Goal: Information Seeking & Learning: Learn about a topic

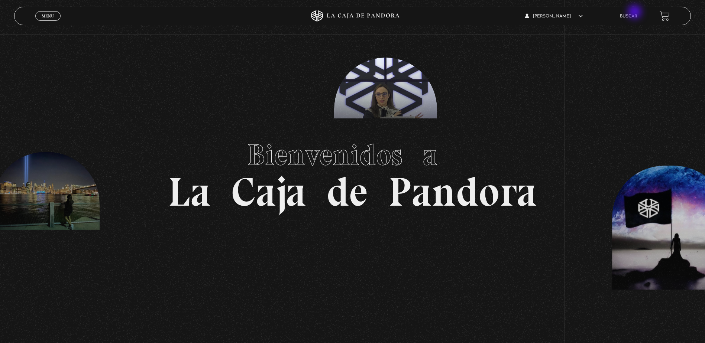
click at [636, 13] on li "Buscar" at bounding box center [628, 16] width 17 height 12
click at [635, 15] on link "Buscar" at bounding box center [628, 16] width 17 height 4
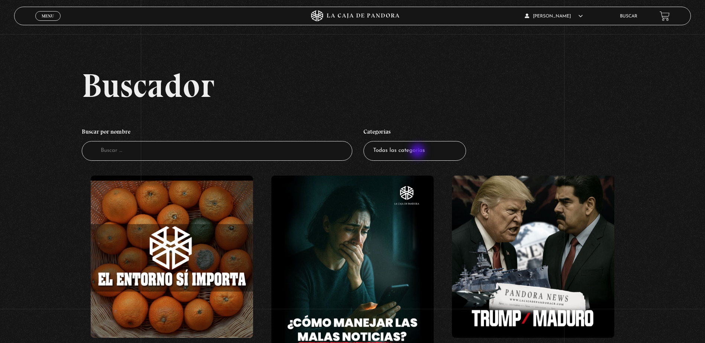
click at [419, 152] on select "Todas las categorías 11:11 Humanitario (1) Amo los Lunes (4) Análisis de series…" at bounding box center [415, 151] width 103 height 20
select select "centinelas"
click at [366, 141] on select "Todas las categorías 11:11 Humanitario (1) Amo los Lunes (4) Análisis de series…" at bounding box center [415, 151] width 103 height 20
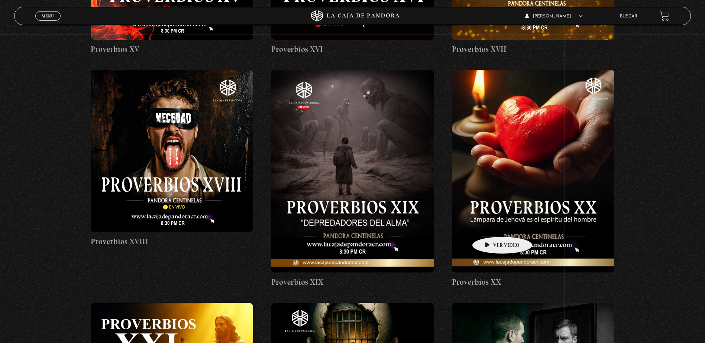
scroll to position [1338, 0]
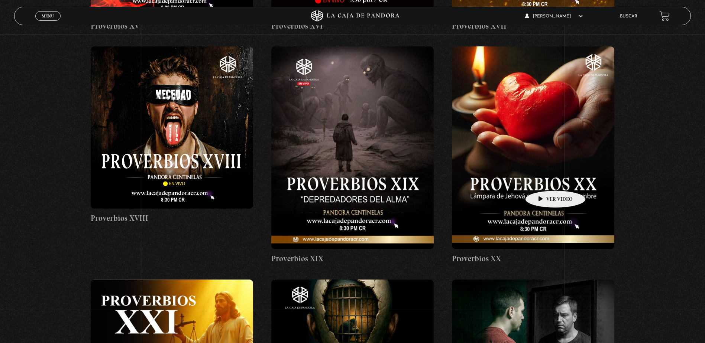
click at [544, 180] on figure at bounding box center [533, 147] width 162 height 203
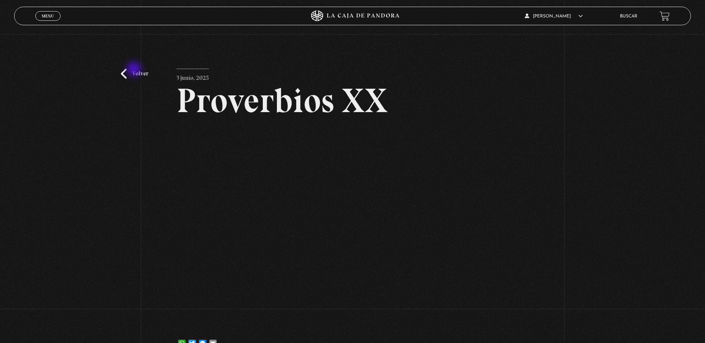
click at [135, 70] on link "Volver" at bounding box center [135, 74] width 28 height 10
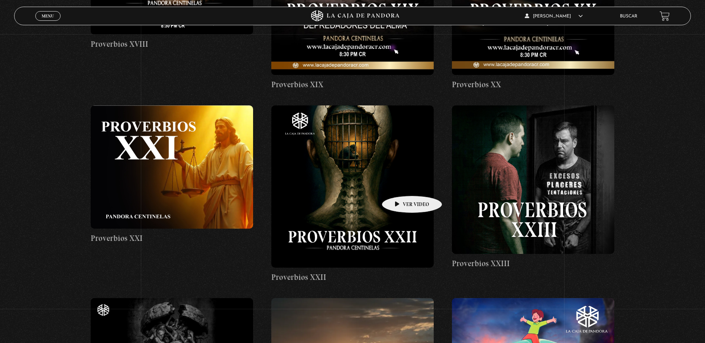
scroll to position [1524, 0]
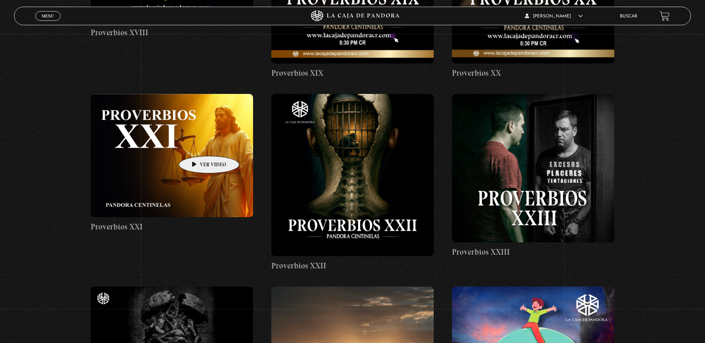
click at [197, 145] on figure at bounding box center [172, 155] width 162 height 123
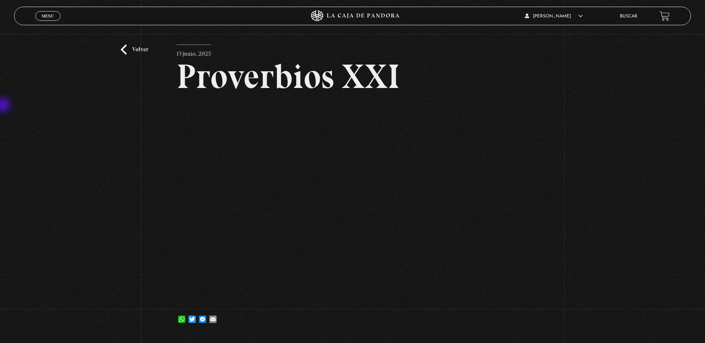
scroll to position [37, 0]
